Goal: Find specific page/section: Find specific page/section

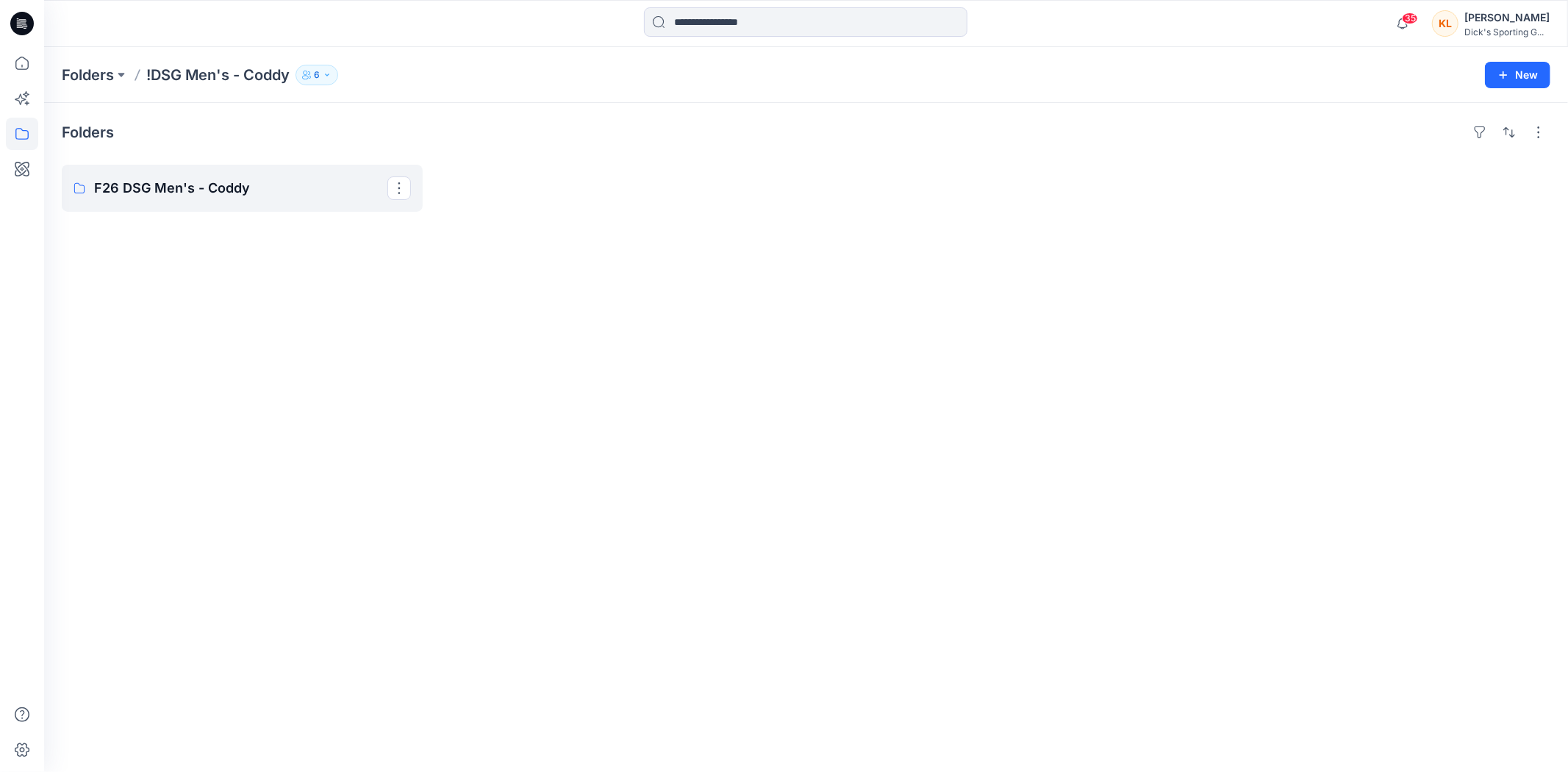
click at [130, 184] on p "F26 DSG Men's - Coddy" at bounding box center [241, 188] width 294 height 20
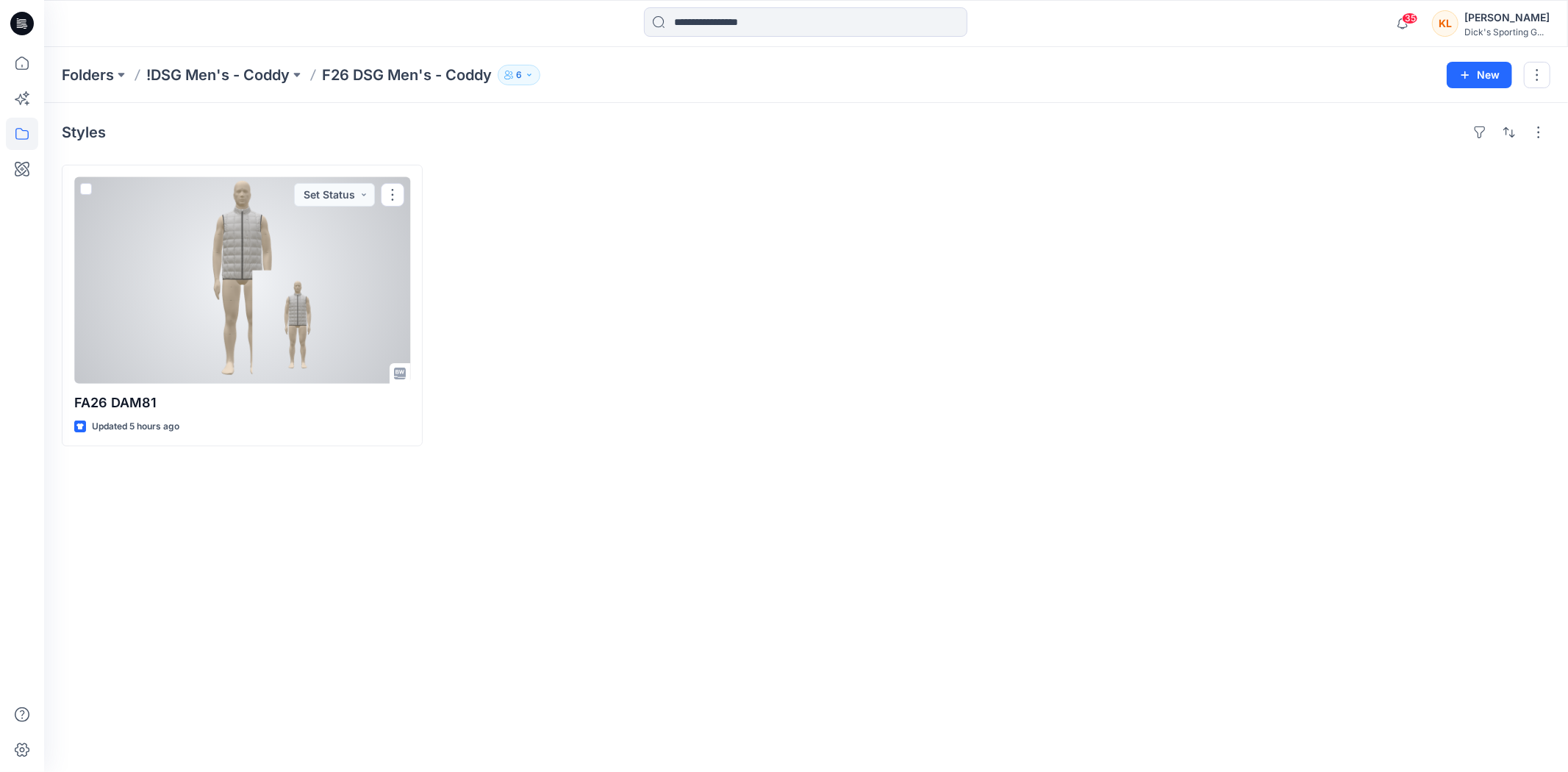
click at [300, 305] on div at bounding box center [243, 280] width 336 height 207
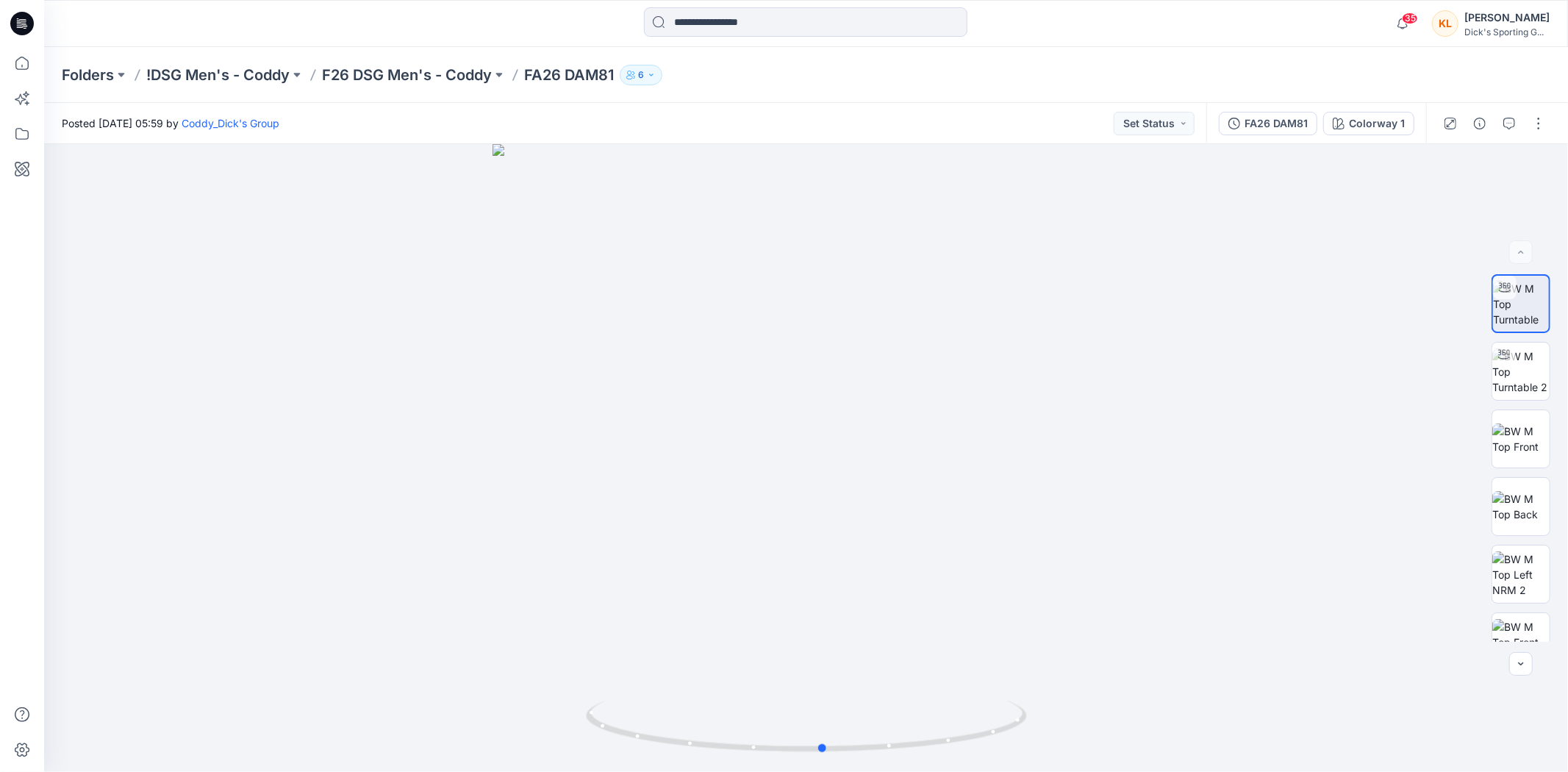
drag, startPoint x: 878, startPoint y: 584, endPoint x: 894, endPoint y: 575, distance: 18.4
click at [894, 575] on div at bounding box center [806, 459] width 1524 height 628
drag, startPoint x: 863, startPoint y: 177, endPoint x: 777, endPoint y: 495, distance: 329.4
click at [777, 495] on img at bounding box center [806, 432] width 1352 height 679
drag, startPoint x: 939, startPoint y: 741, endPoint x: 1053, endPoint y: 734, distance: 114.2
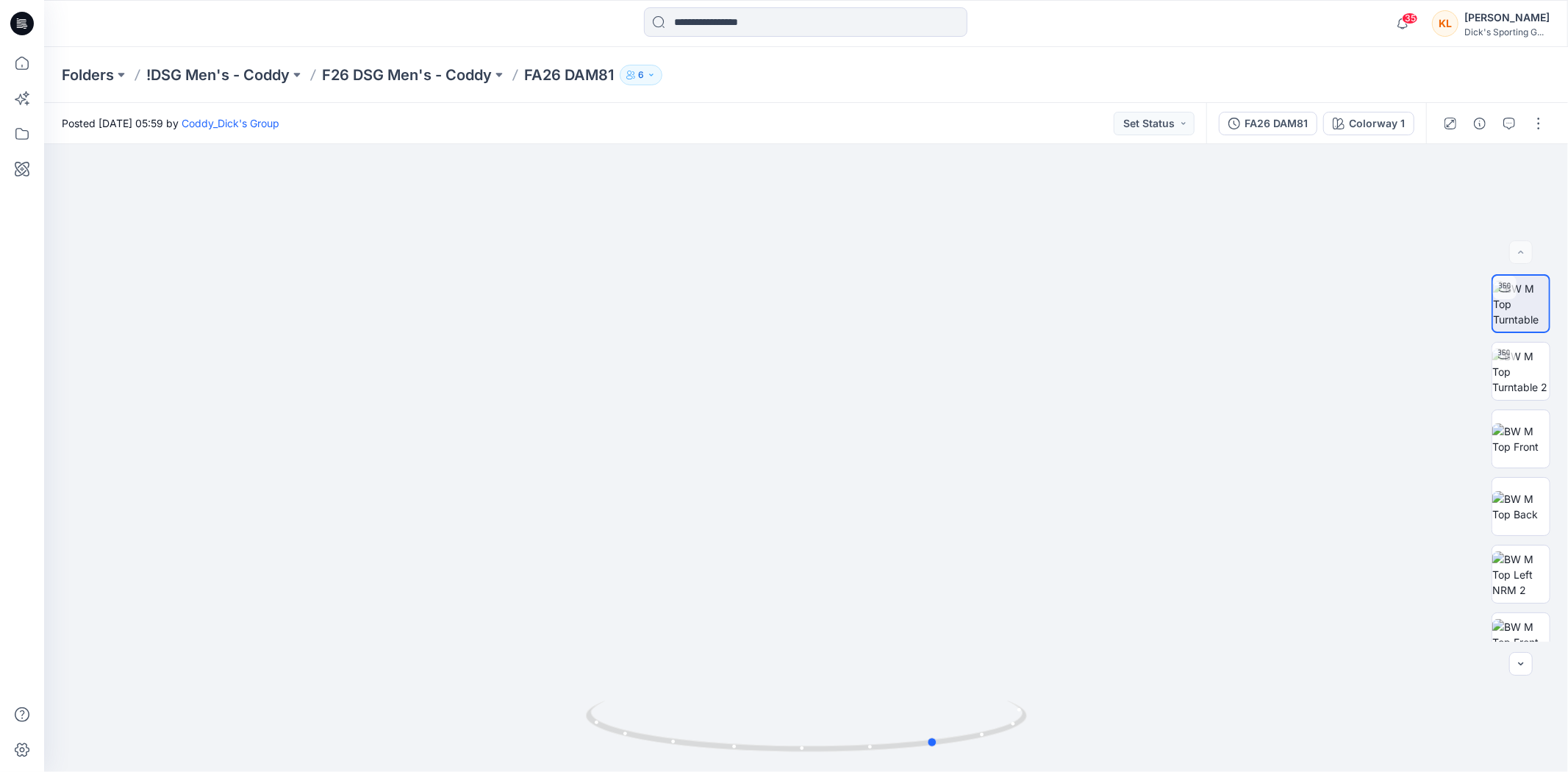
click at [1053, 734] on div at bounding box center [806, 459] width 1524 height 628
drag, startPoint x: 849, startPoint y: 751, endPoint x: 1182, endPoint y: 701, distance: 336.7
click at [1182, 701] on div at bounding box center [806, 459] width 1524 height 628
click at [1537, 364] on img at bounding box center [1521, 371] width 57 height 46
drag, startPoint x: 976, startPoint y: 722, endPoint x: 554, endPoint y: 692, distance: 423.1
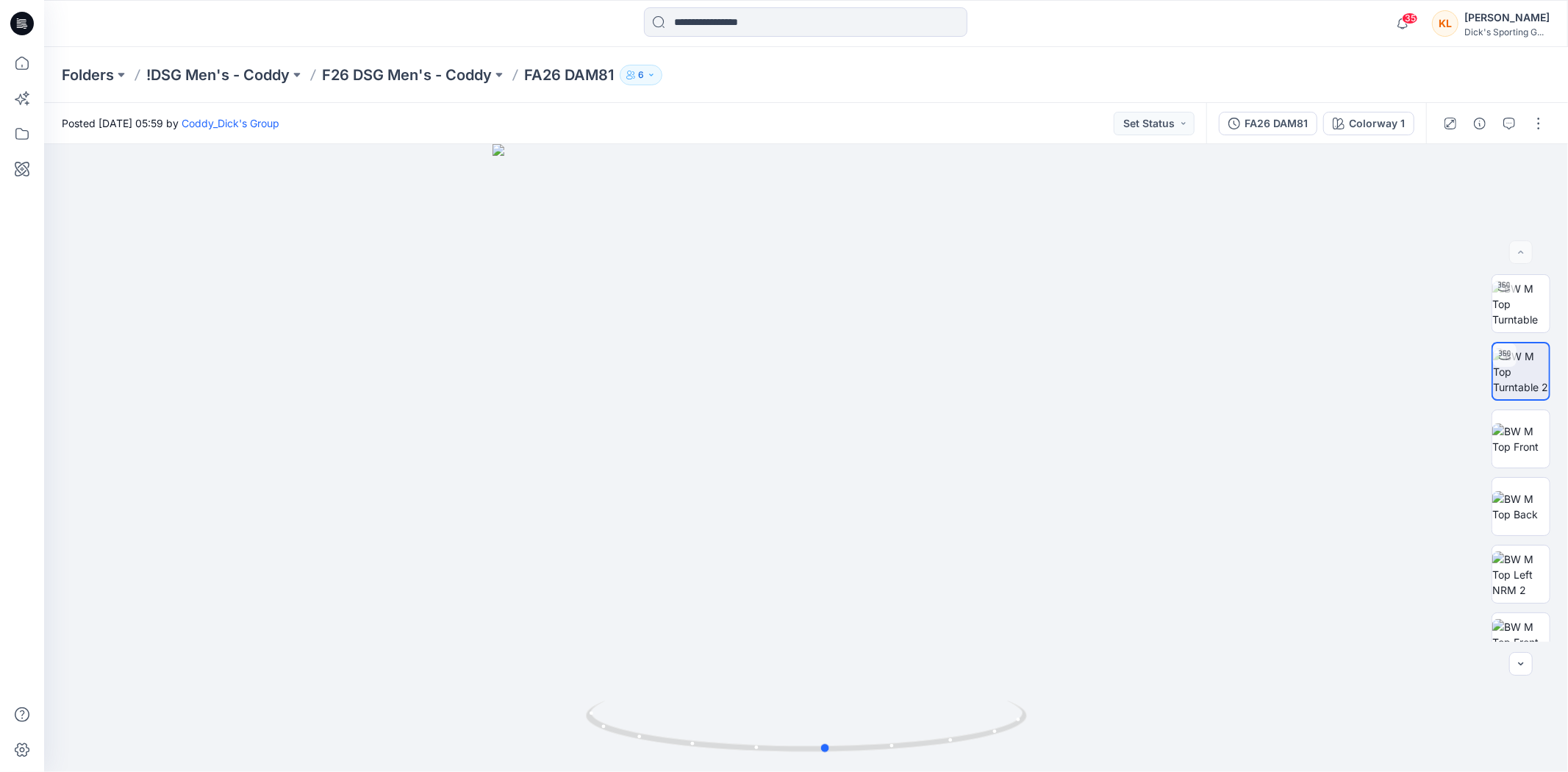
click at [554, 692] on div at bounding box center [806, 459] width 1524 height 628
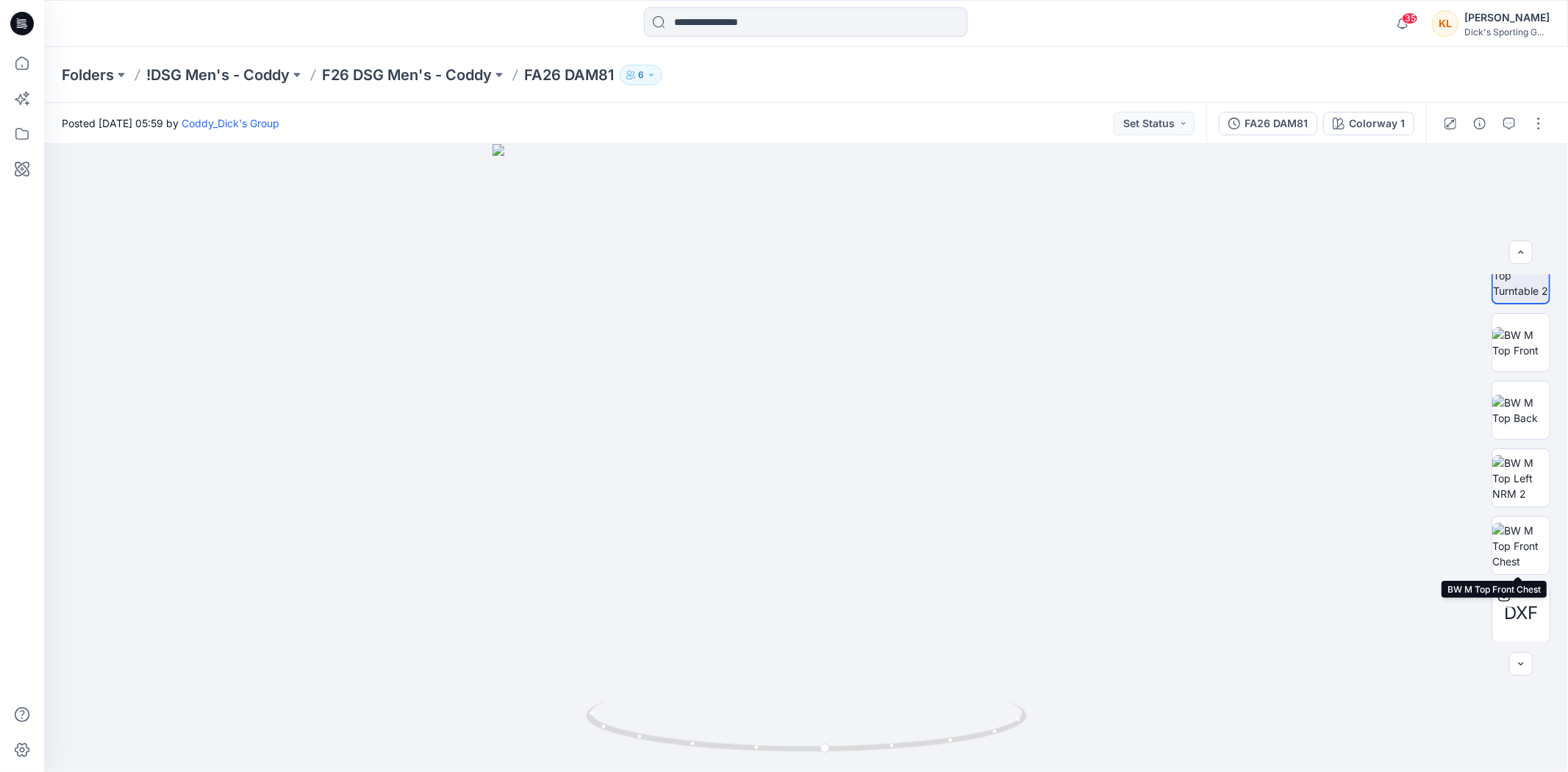
click at [1528, 543] on img at bounding box center [1521, 546] width 57 height 46
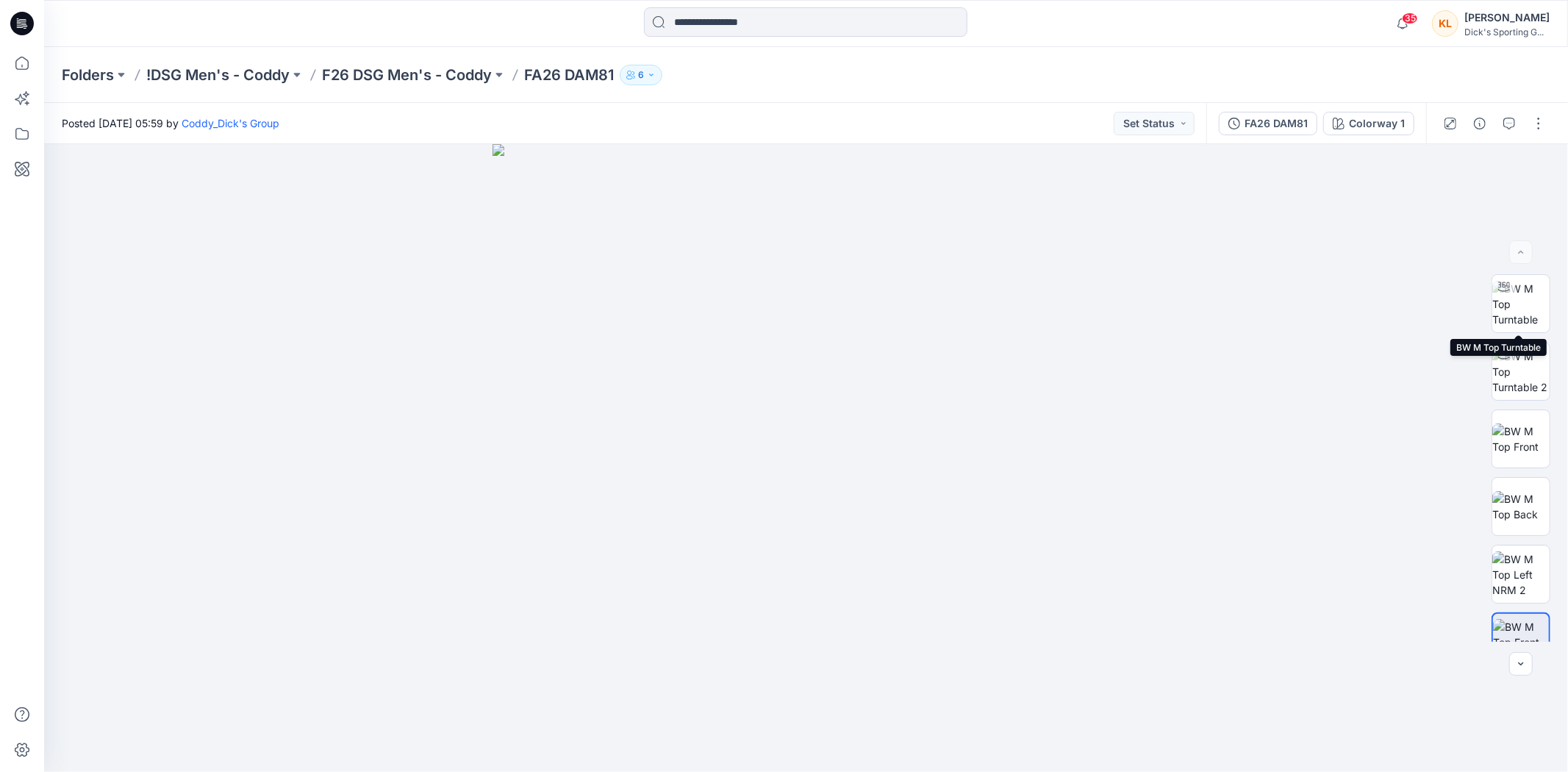
click at [1526, 318] on img at bounding box center [1521, 304] width 57 height 46
